Goal: Browse casually

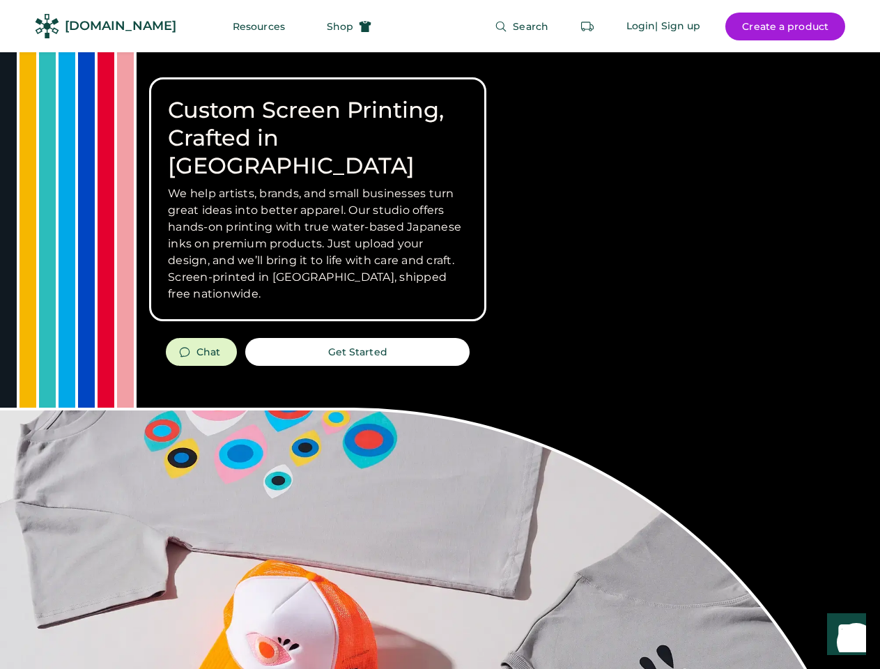
click at [439, 334] on div "Custom Screen Printing, Crafted in [GEOGRAPHIC_DATA] We help artists, brands, a…" at bounding box center [440, 494] width 880 height 884
click at [439, 360] on div "Custom Screen Printing, Crafted in [GEOGRAPHIC_DATA] We help artists, brands, a…" at bounding box center [440, 494] width 880 height 884
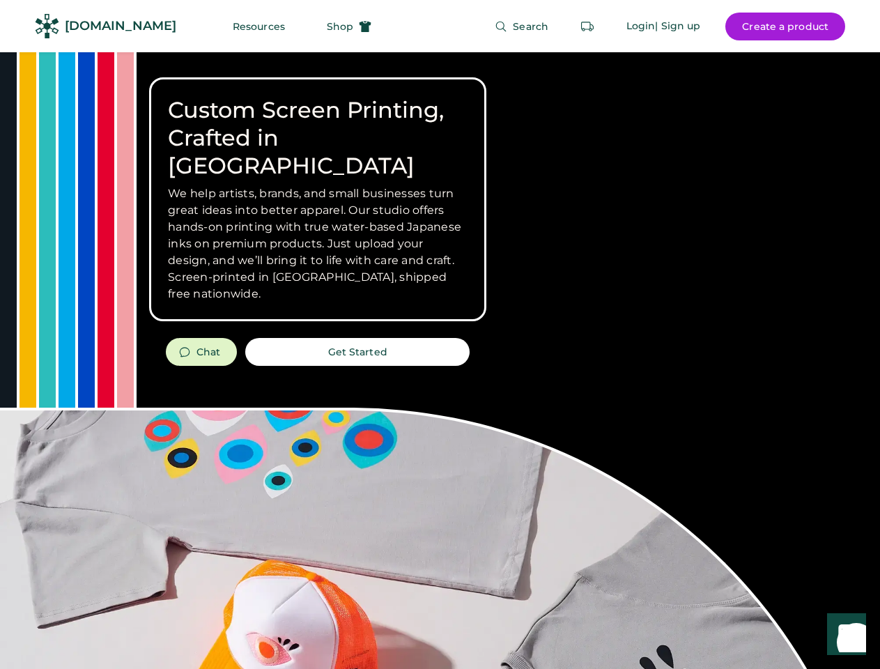
click at [439, 360] on div "Custom Screen Printing, Crafted in [GEOGRAPHIC_DATA] We help artists, brands, a…" at bounding box center [440, 494] width 880 height 884
click at [318, 199] on h3 "We help artists, brands, and small businesses turn great ideas into better appa…" at bounding box center [317, 243] width 299 height 117
click at [318, 185] on h3 "We help artists, brands, and small businesses turn great ideas into better appa…" at bounding box center [317, 243] width 299 height 117
click at [318, 124] on h1 "Custom Screen Printing, Crafted in [GEOGRAPHIC_DATA]" at bounding box center [317, 138] width 299 height 84
